Goal: Use online tool/utility

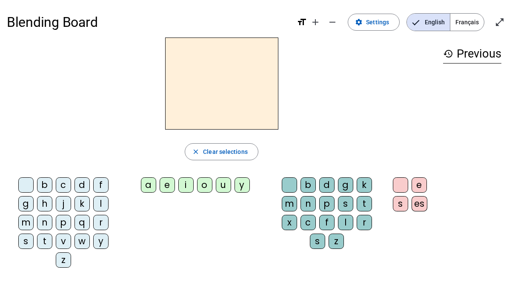
click at [436, 88] on div at bounding box center [222, 83] width 430 height 92
click at [29, 240] on div "s" at bounding box center [25, 240] width 15 height 15
click at [187, 184] on div "i" at bounding box center [185, 184] width 15 height 15
click at [150, 184] on div "a" at bounding box center [148, 184] width 15 height 15
click at [310, 221] on div "c" at bounding box center [308, 222] width 15 height 15
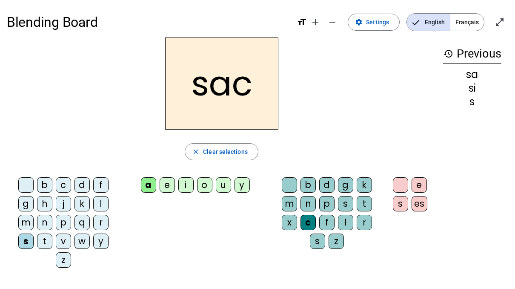
click at [42, 241] on div "t" at bounding box center [44, 240] width 15 height 15
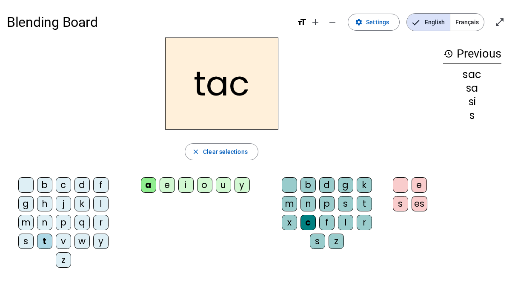
click at [292, 181] on div at bounding box center [289, 184] width 15 height 15
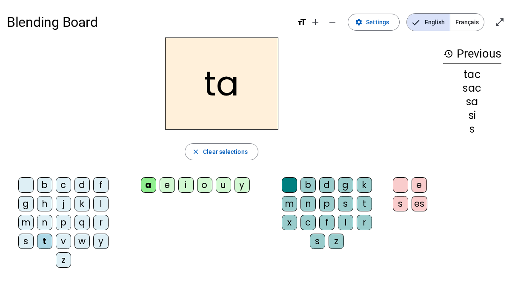
click at [32, 221] on div "m" at bounding box center [25, 222] width 15 height 15
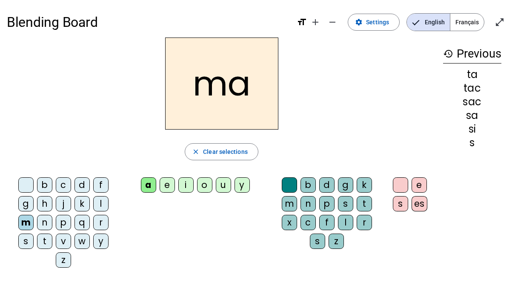
click at [171, 183] on div "e" at bounding box center [167, 184] width 15 height 15
click at [63, 204] on div "j" at bounding box center [63, 203] width 15 height 15
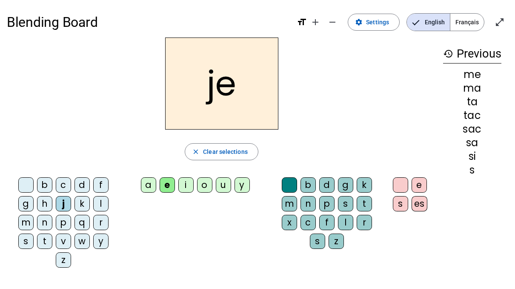
click at [28, 241] on div "s" at bounding box center [25, 240] width 15 height 15
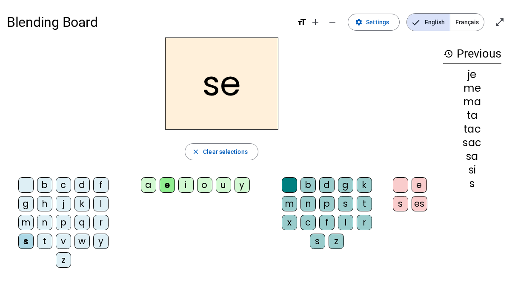
click at [228, 184] on div "u" at bounding box center [223, 184] width 15 height 15
click at [76, 184] on div "d" at bounding box center [82, 184] width 15 height 15
